Goal: Information Seeking & Learning: Learn about a topic

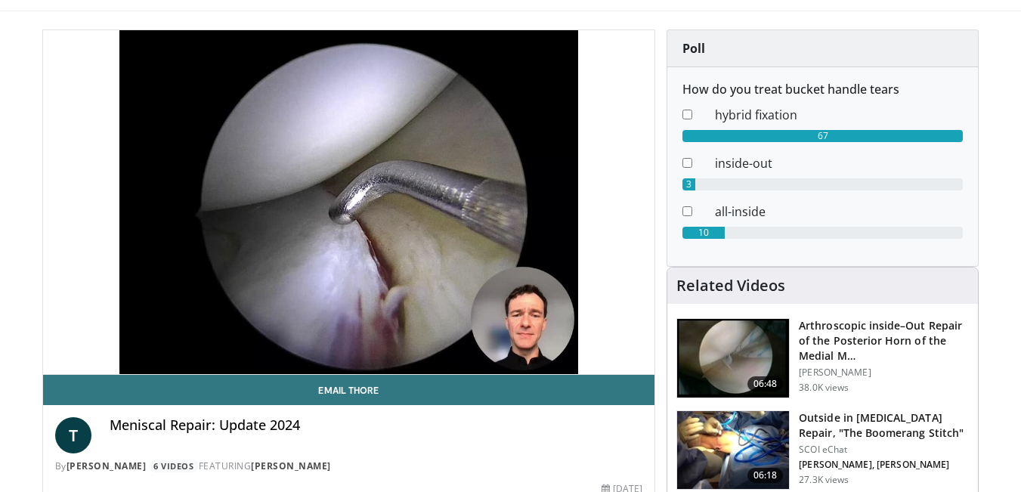
scroll to position [76, 0]
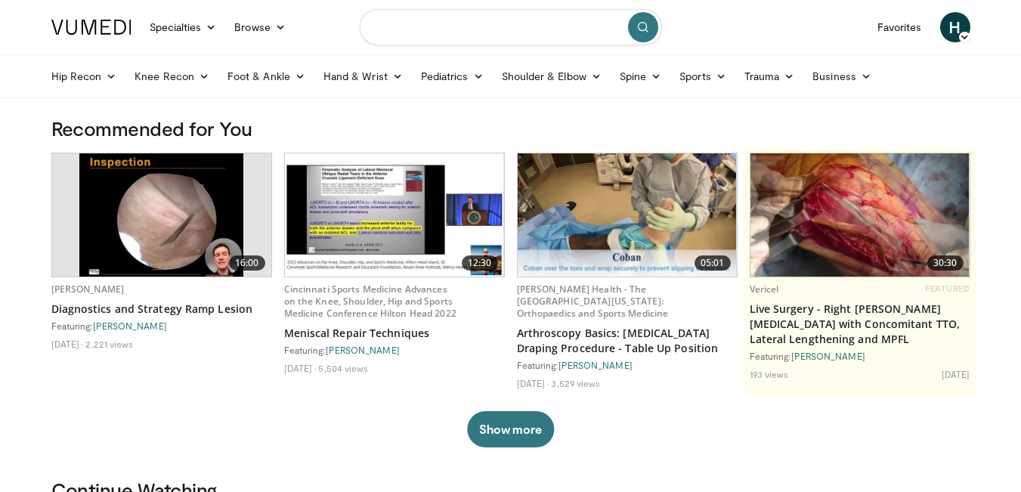
click at [531, 32] on input "Search topics, interventions" at bounding box center [511, 27] width 302 height 36
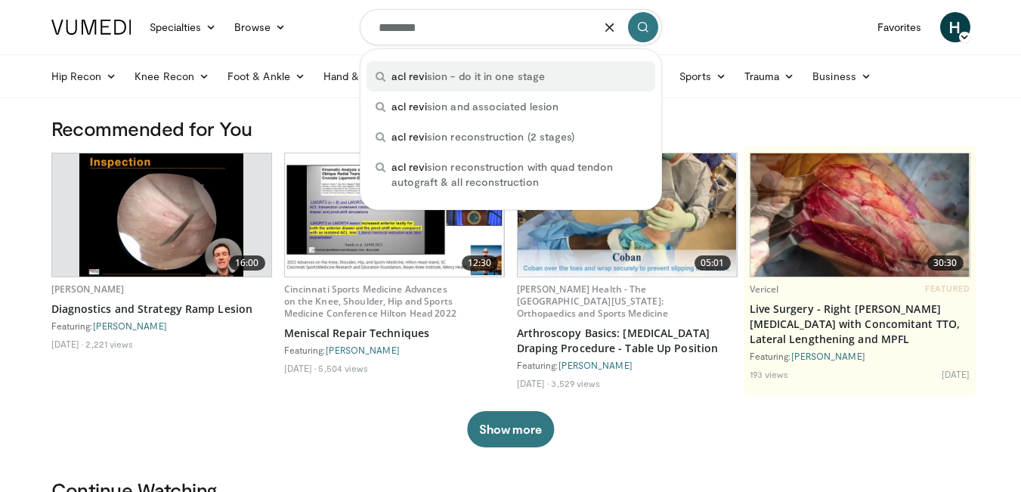
click at [421, 82] on span "acl revi" at bounding box center [410, 76] width 36 height 13
type input "**********"
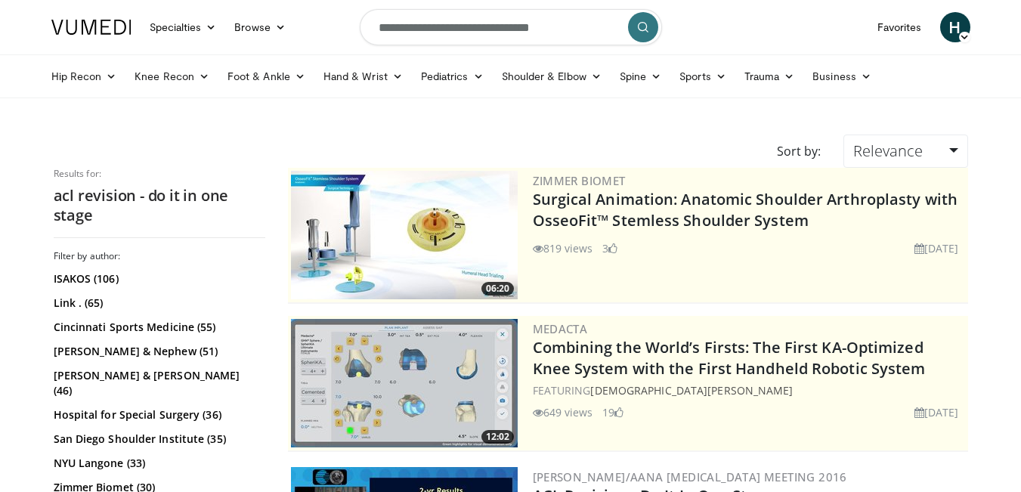
scroll to position [302, 0]
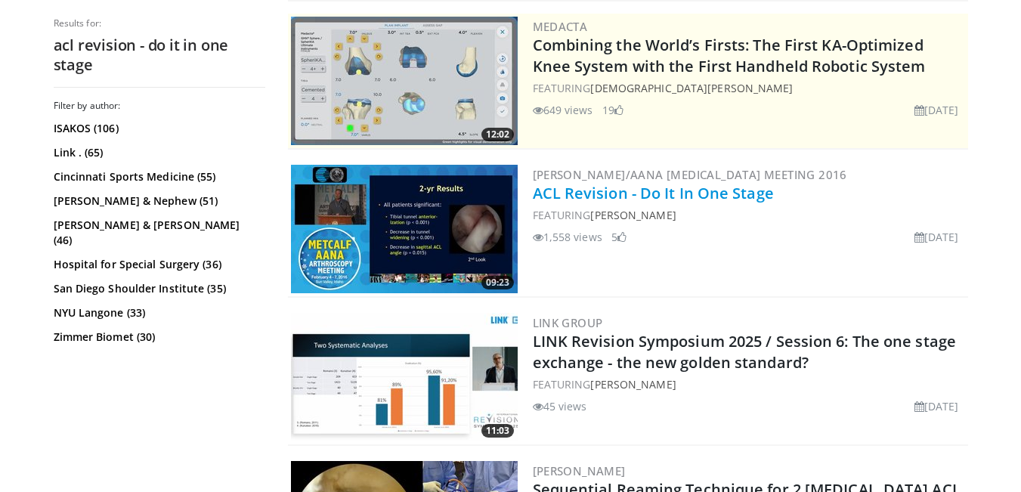
click at [587, 193] on link "ACL Revision - Do It In One Stage" at bounding box center [653, 193] width 241 height 20
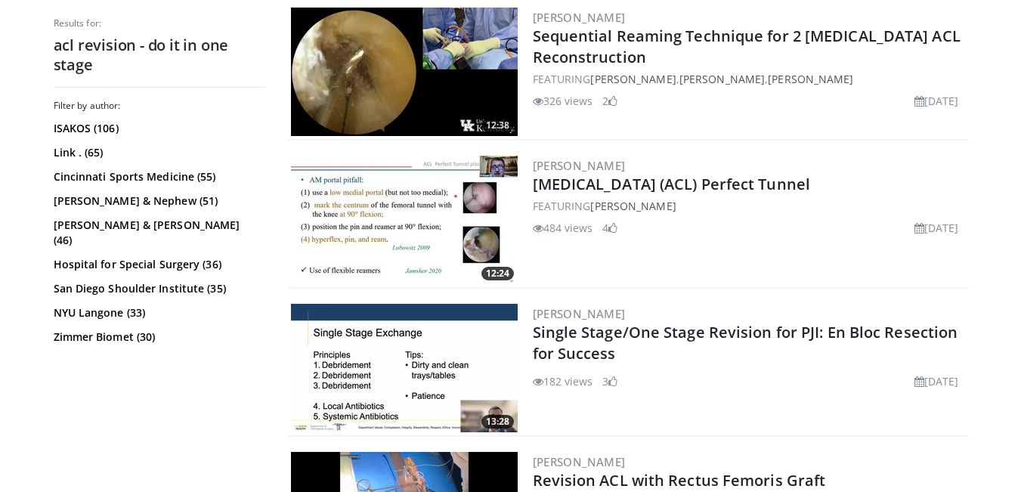
scroll to position [831, 0]
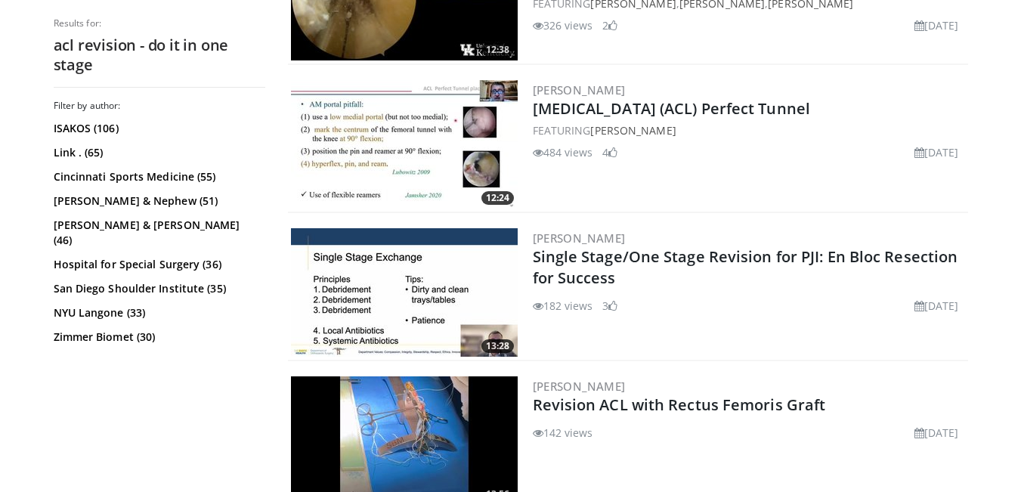
click at [448, 149] on img at bounding box center [404, 144] width 227 height 128
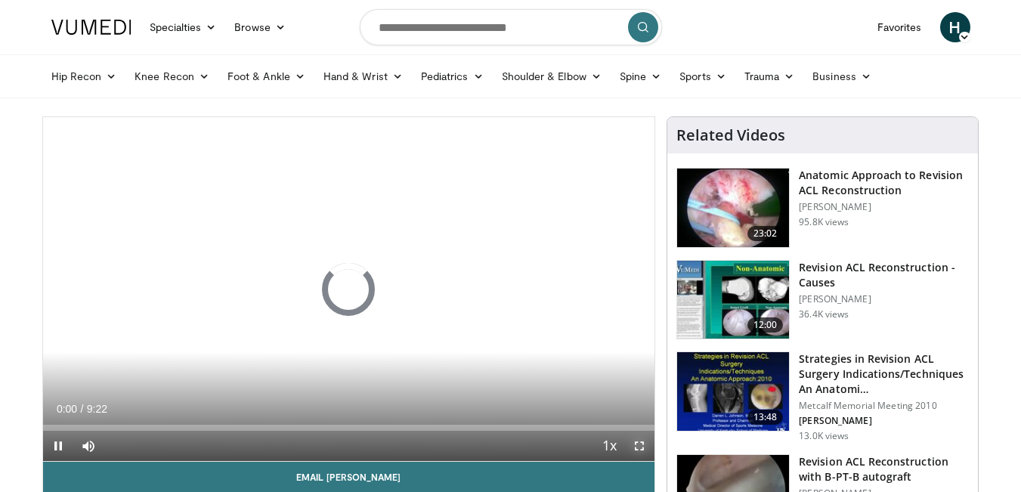
click at [637, 435] on span "Video Player" at bounding box center [639, 446] width 30 height 30
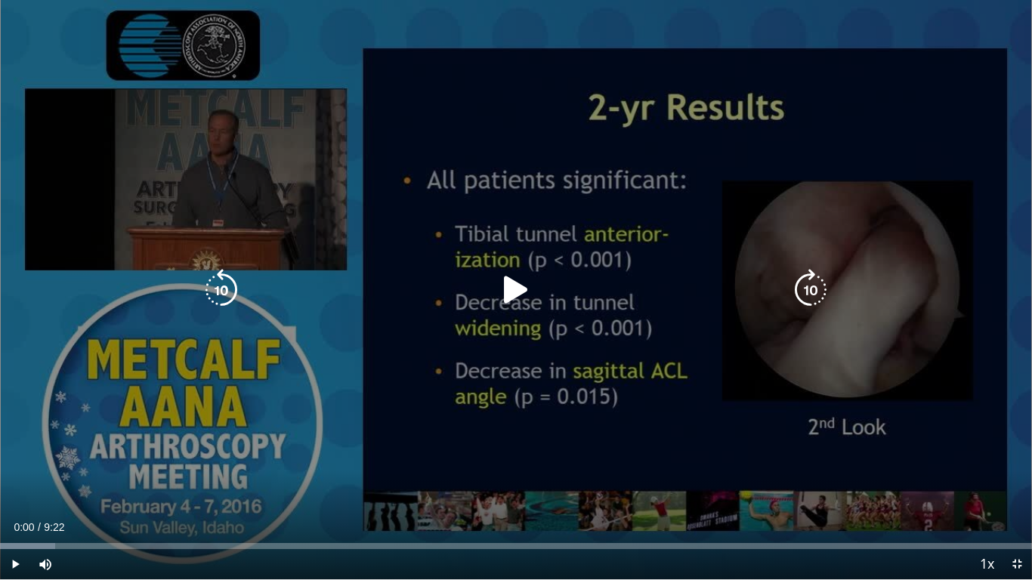
click at [516, 298] on icon "Video Player" at bounding box center [516, 290] width 42 height 42
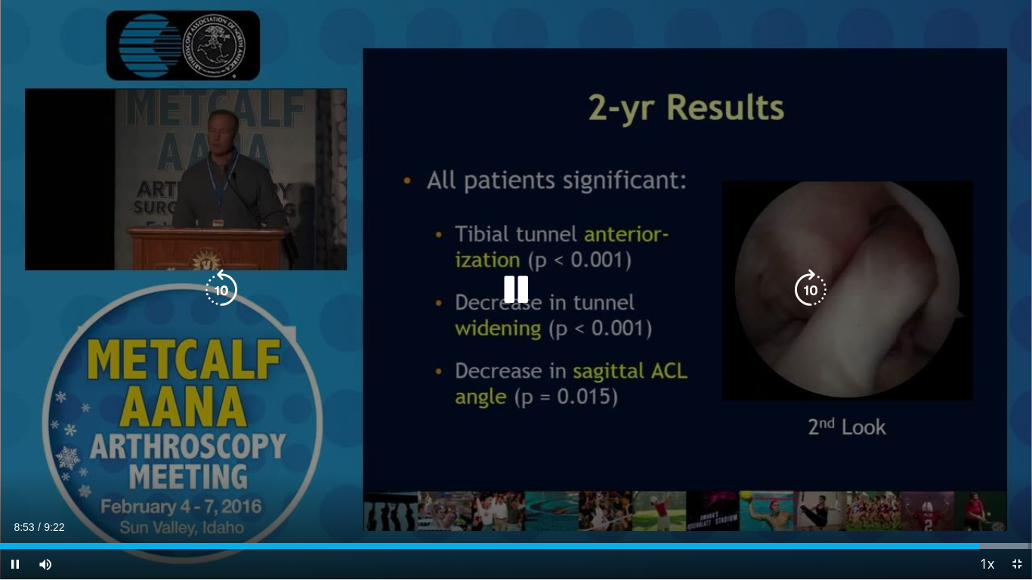
click at [49, 68] on div "10 seconds Tap to unmute" at bounding box center [516, 290] width 1032 height 580
click at [995, 67] on div "10 seconds Tap to unmute" at bounding box center [516, 290] width 1032 height 580
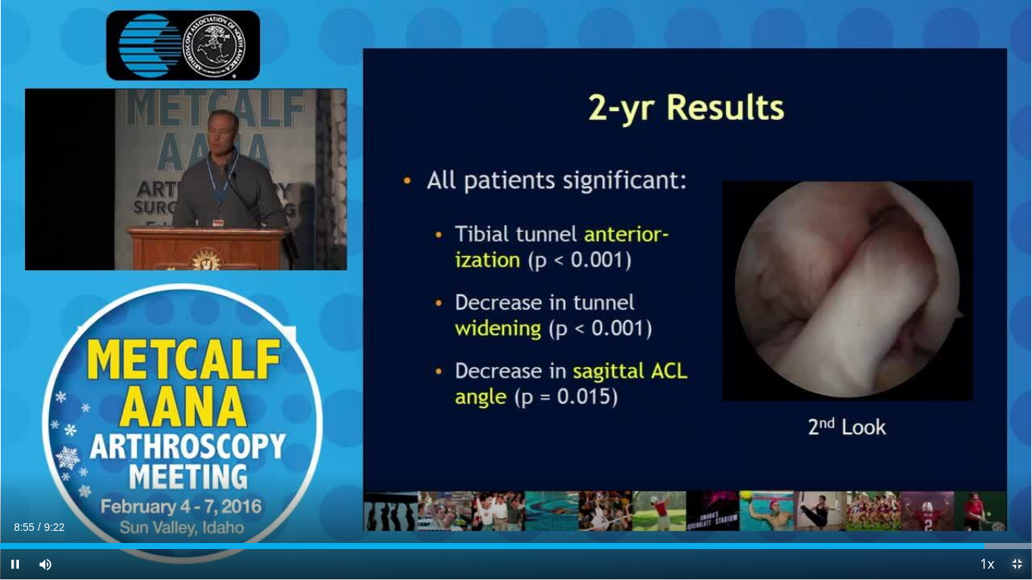
click at [1014, 491] on span "Video Player" at bounding box center [1017, 564] width 30 height 30
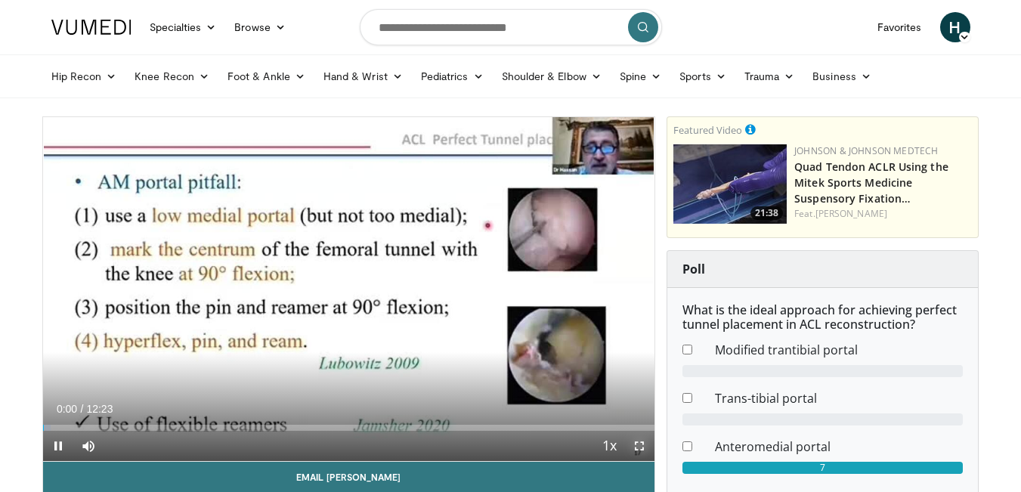
click at [644, 447] on span "Video Player" at bounding box center [639, 446] width 30 height 30
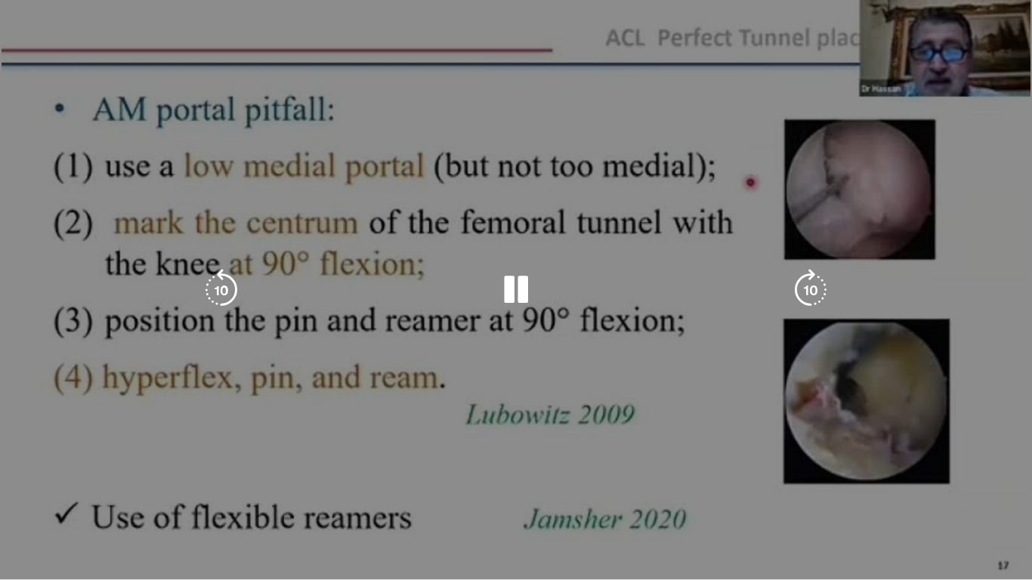
click at [864, 445] on div "10 seconds Tap to unmute" at bounding box center [516, 290] width 1032 height 580
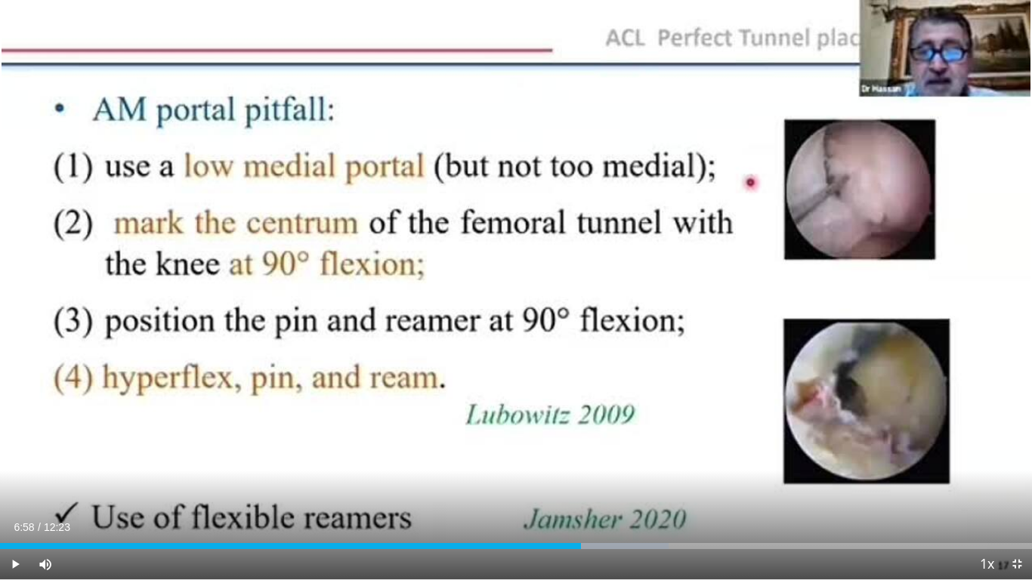
click at [864, 445] on div "10 seconds Tap to unmute" at bounding box center [516, 290] width 1032 height 580
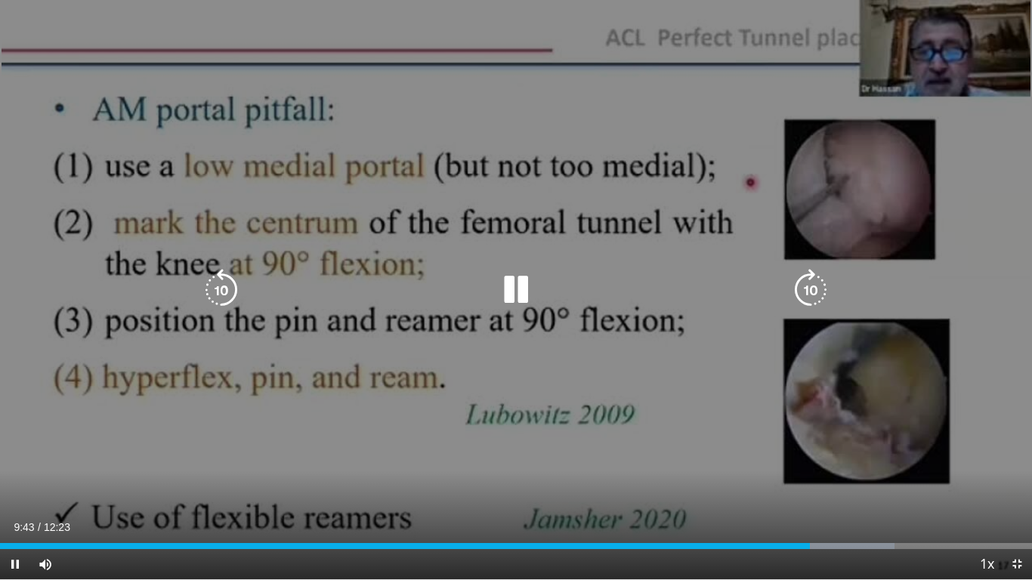
click at [513, 282] on icon "Video Player" at bounding box center [516, 290] width 42 height 42
click at [498, 295] on icon "Video Player" at bounding box center [516, 290] width 42 height 42
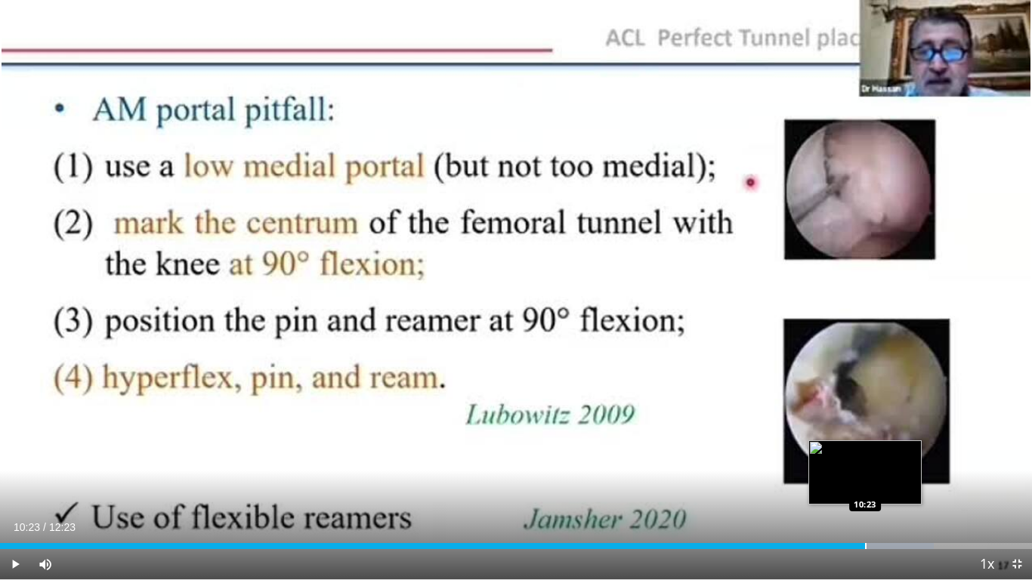
click at [865, 491] on div "Loaded : 90.48% 10:11 10:23" at bounding box center [516, 542] width 1032 height 14
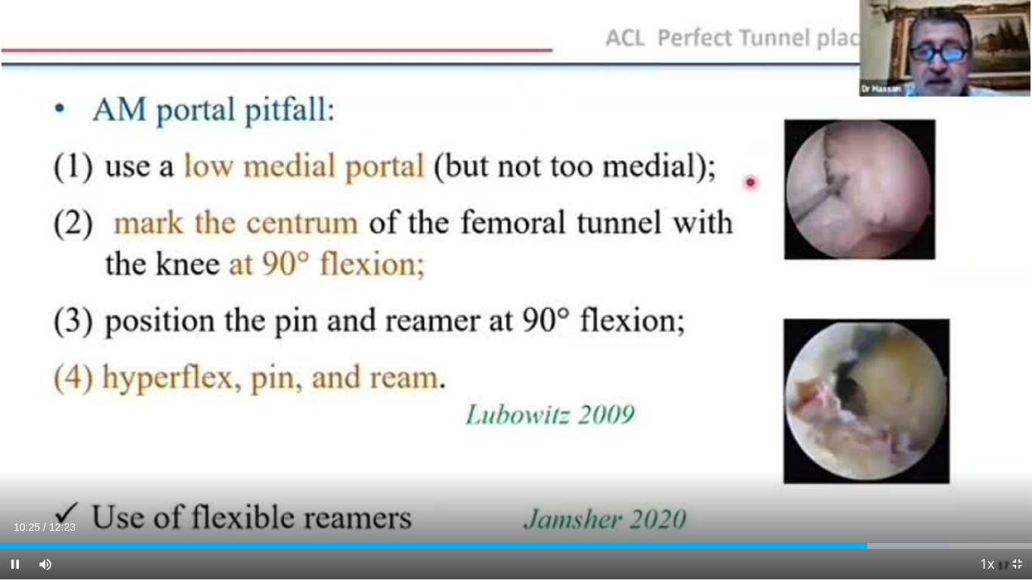
click at [890, 491] on div "Current Time 10:25 / Duration 12:23 Pause Skip Backward Skip Forward Mute Loade…" at bounding box center [516, 564] width 1032 height 30
click at [1014, 491] on span "Video Player" at bounding box center [1017, 564] width 30 height 30
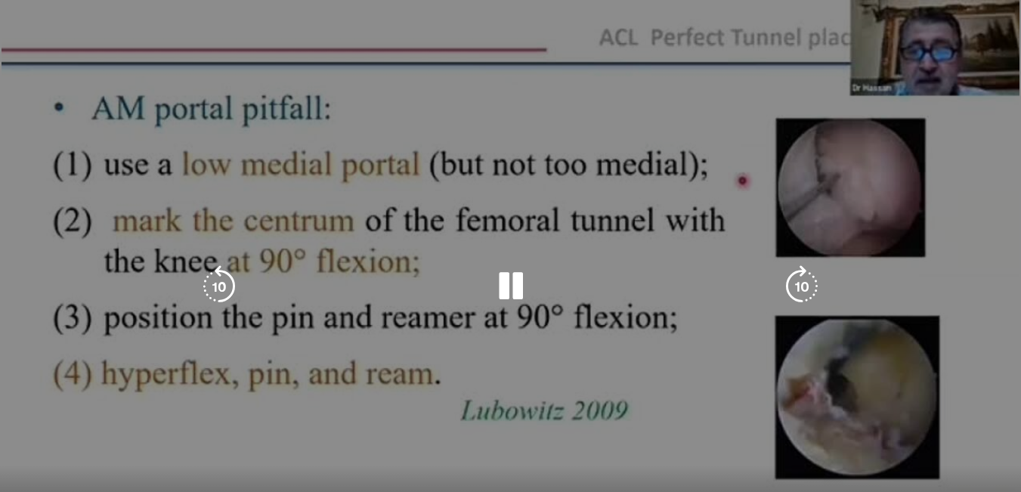
scroll to position [76, 0]
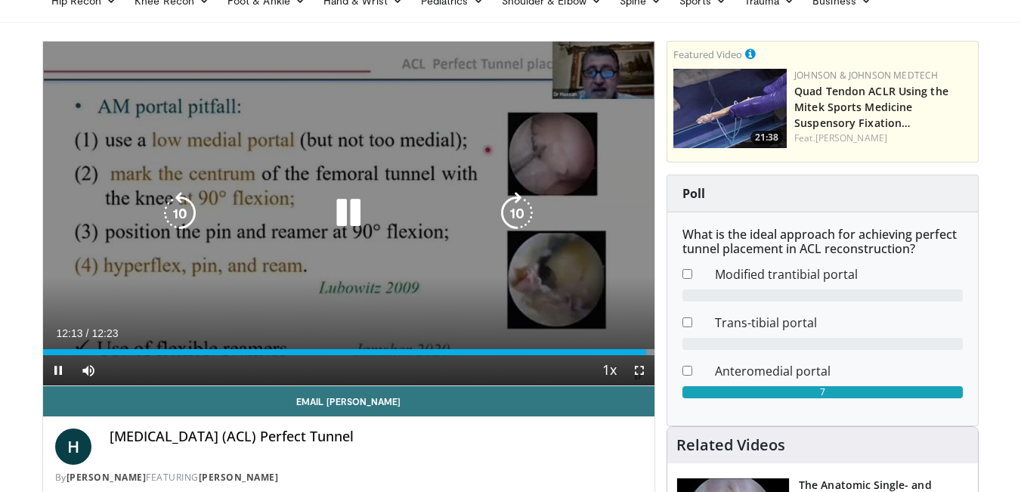
click at [351, 213] on icon "Video Player" at bounding box center [348, 213] width 42 height 42
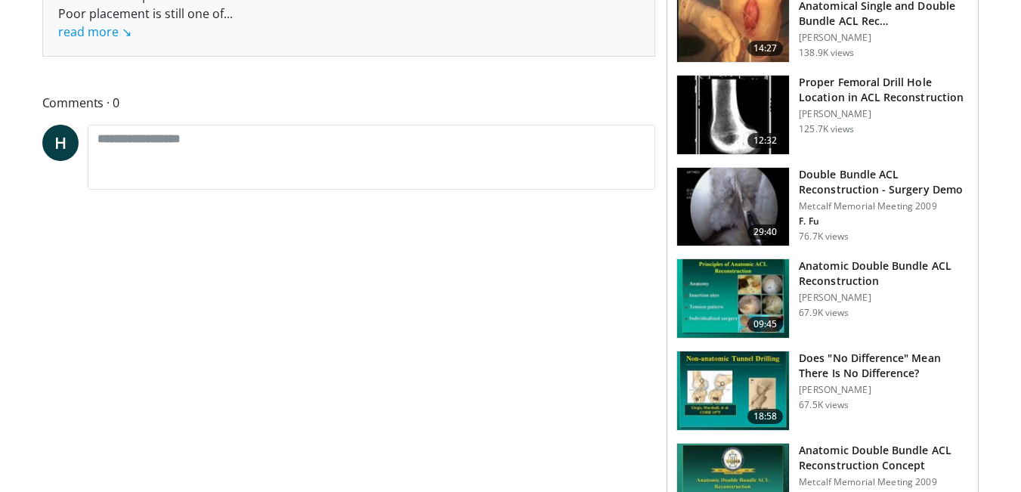
scroll to position [680, 0]
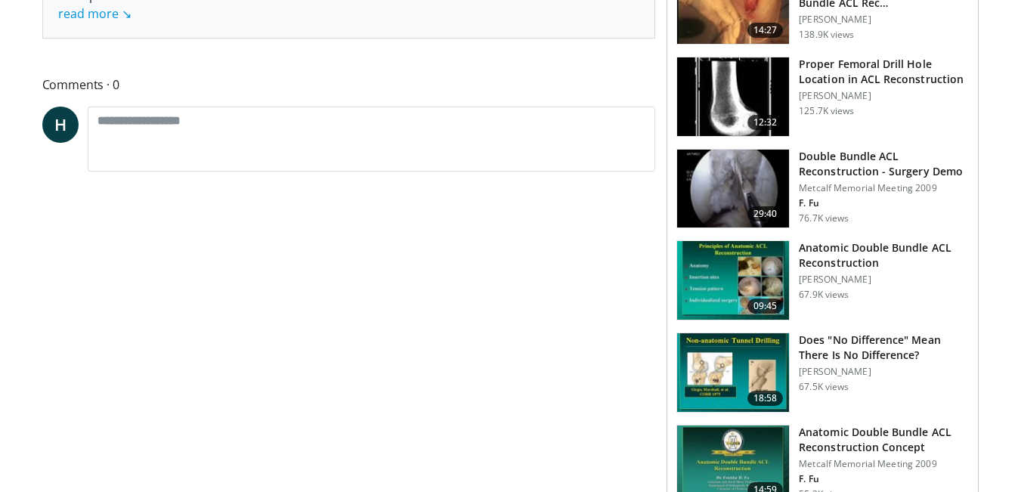
click at [862, 79] on h3 "Proper Femoral Drill Hole Location in ACL Reconstruction" at bounding box center [884, 72] width 170 height 30
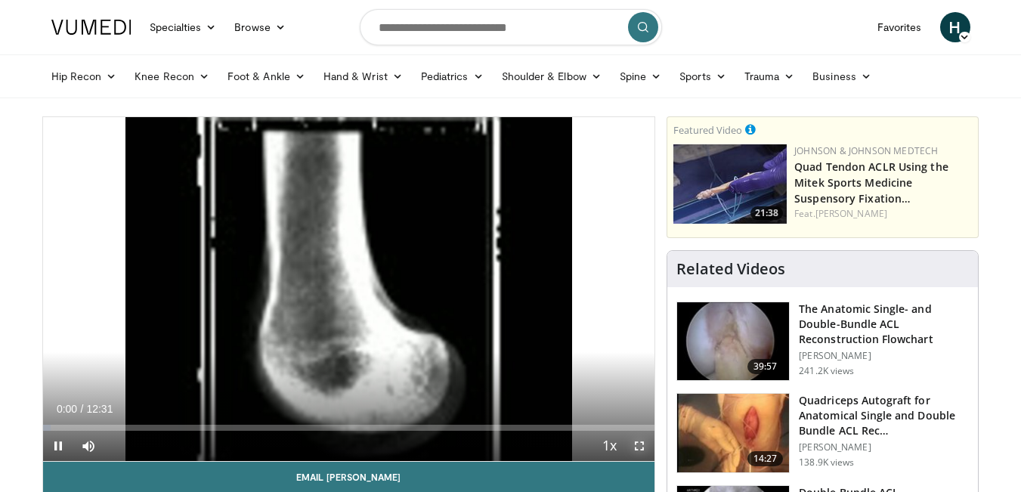
click at [641, 450] on span "Video Player" at bounding box center [639, 446] width 30 height 30
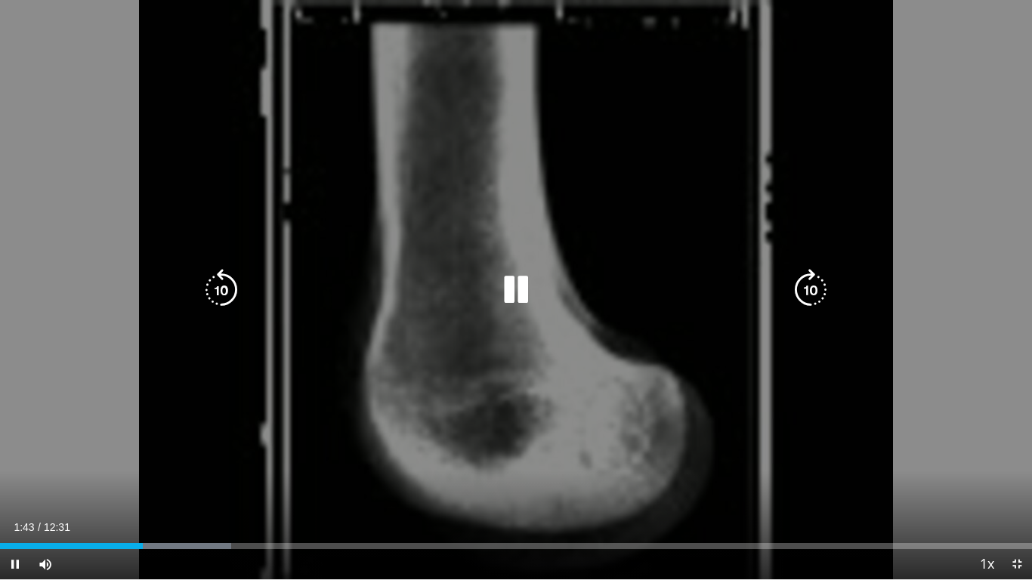
click at [521, 297] on icon "Video Player" at bounding box center [516, 290] width 42 height 42
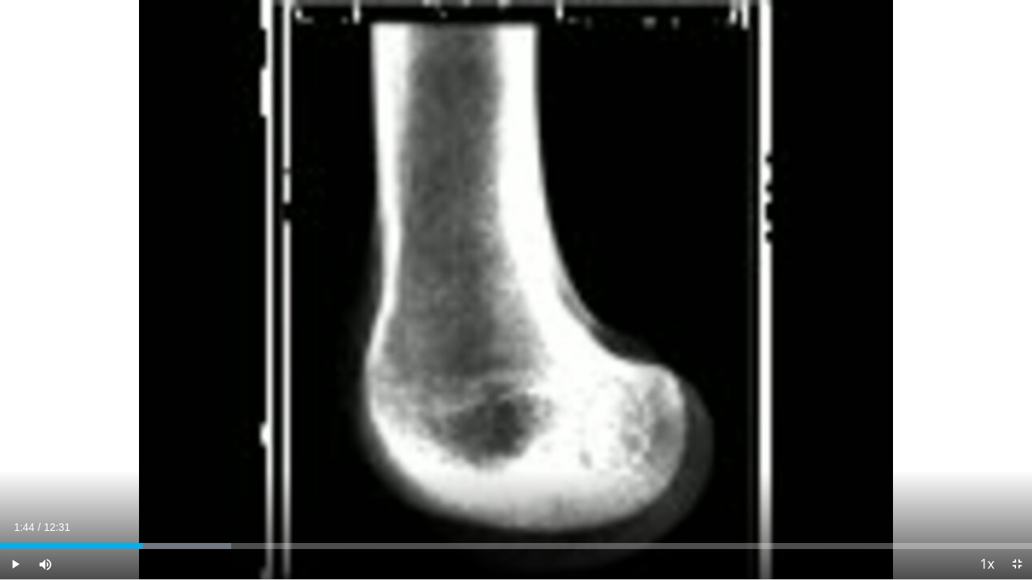
click at [521, 297] on div "10 seconds Tap to unmute" at bounding box center [516, 290] width 1032 height 580
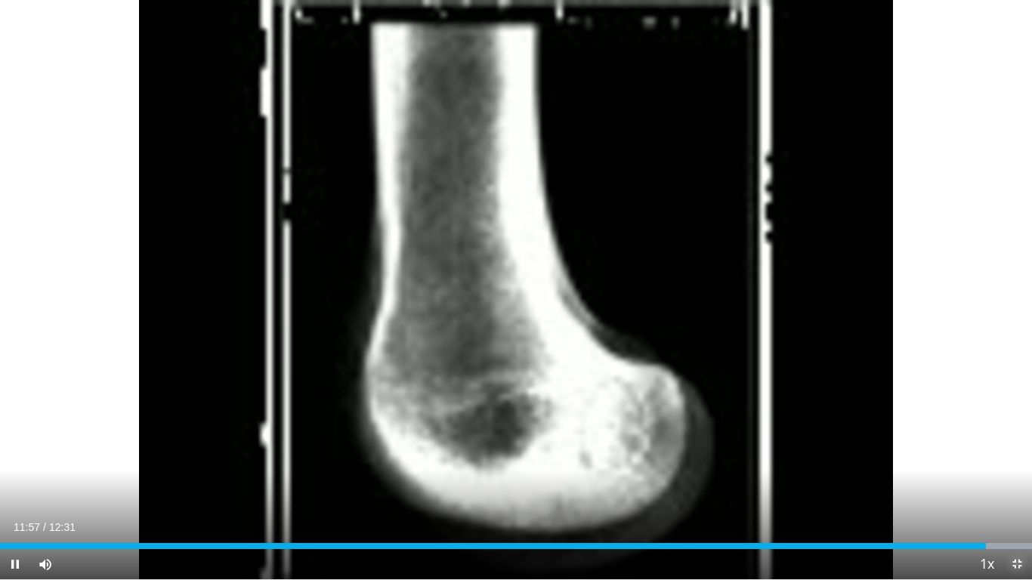
click at [1011, 491] on span "Video Player" at bounding box center [1017, 564] width 30 height 30
